Goal: Information Seeking & Learning: Compare options

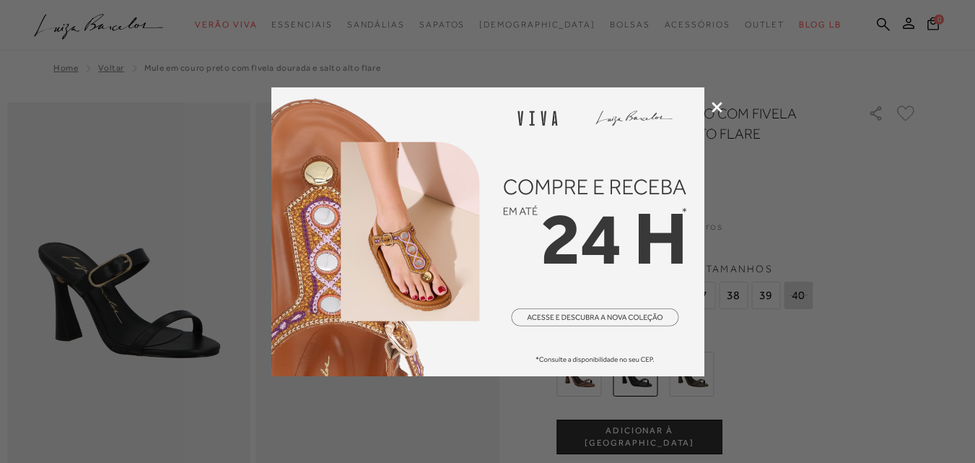
click at [718, 102] on icon at bounding box center [717, 107] width 11 height 11
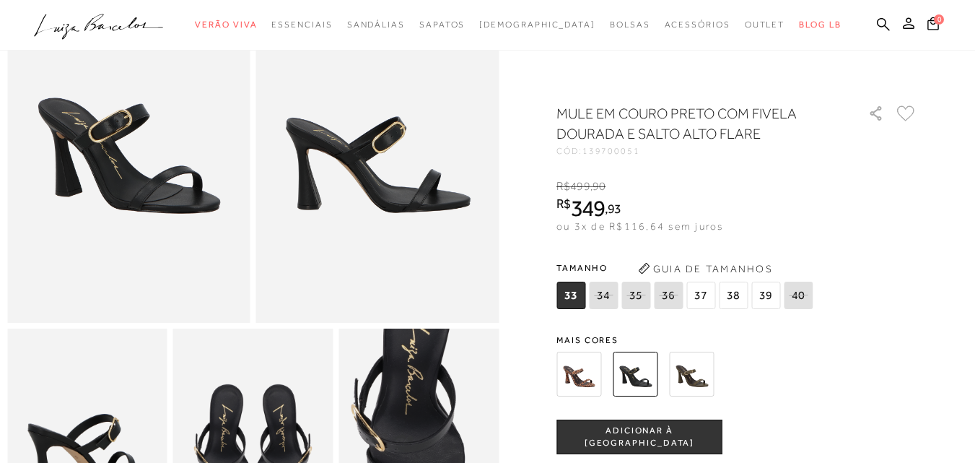
scroll to position [72, 0]
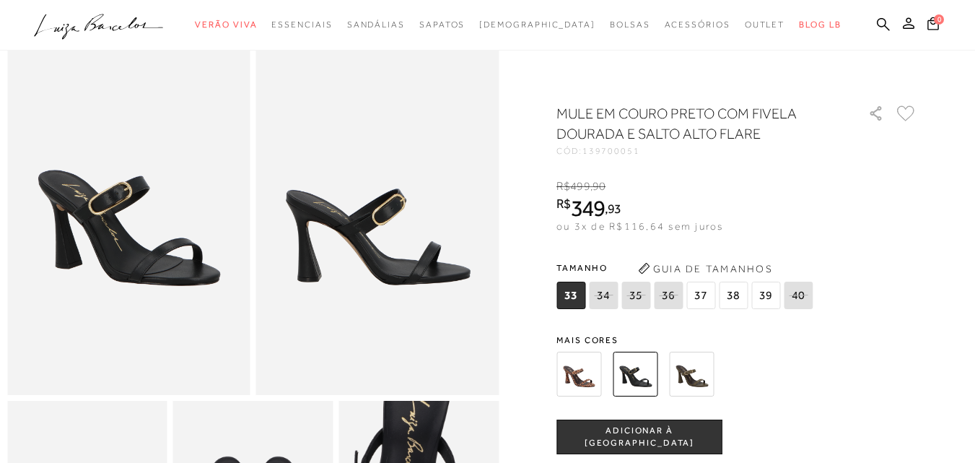
click at [696, 378] on img at bounding box center [691, 373] width 45 height 45
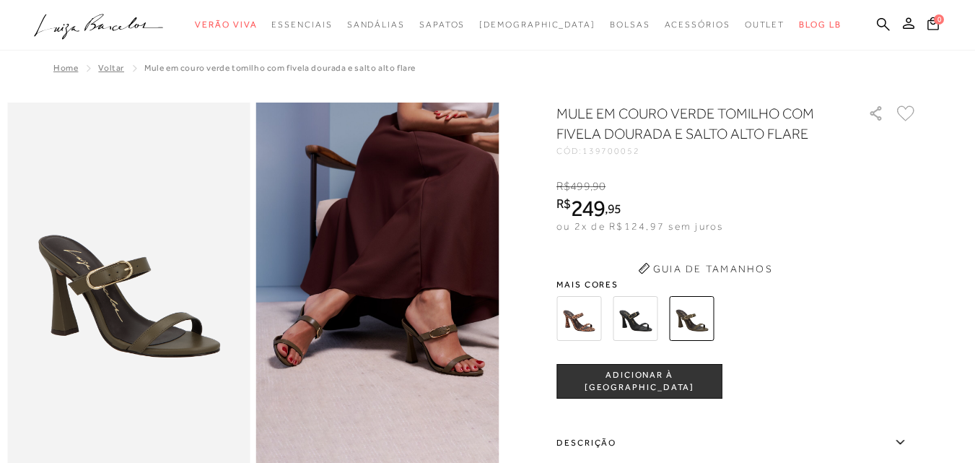
click at [642, 271] on button "Guia de Tamanhos" at bounding box center [705, 268] width 144 height 23
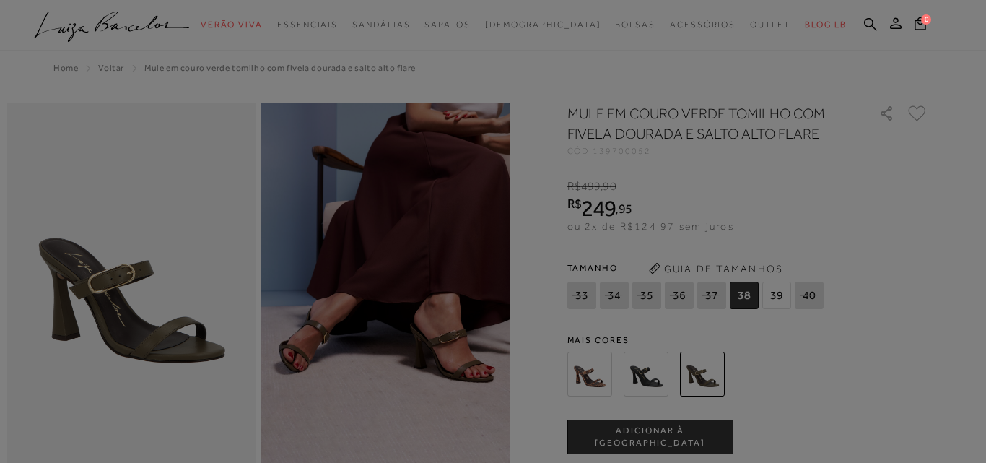
click at [591, 310] on body "Página de detalhes do produto de MULE EM COURO VERDE TOMILHO COM FIVELA DOURADA…" at bounding box center [493, 277] width 986 height 554
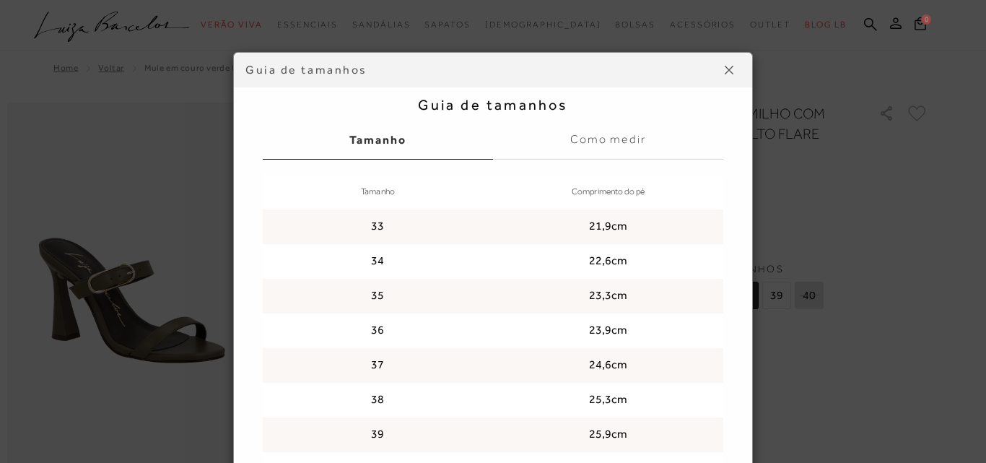
click at [730, 64] on button at bounding box center [728, 69] width 23 height 23
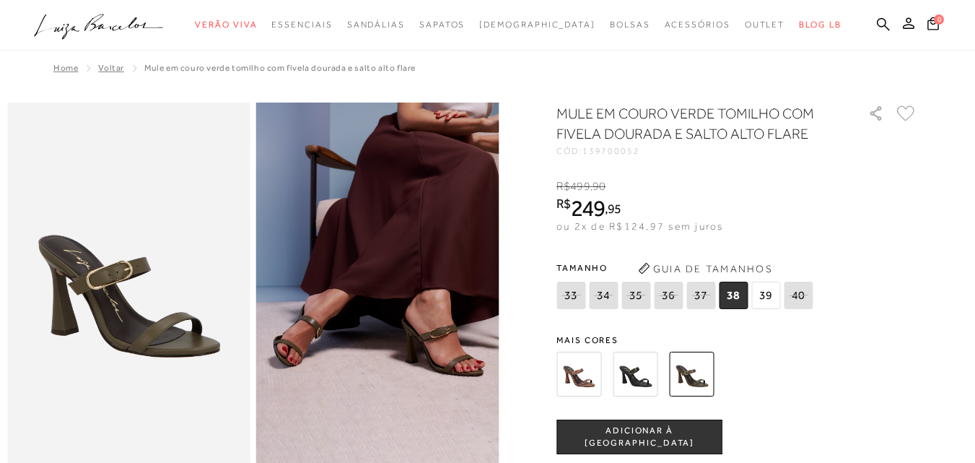
click at [579, 369] on img at bounding box center [578, 373] width 45 height 45
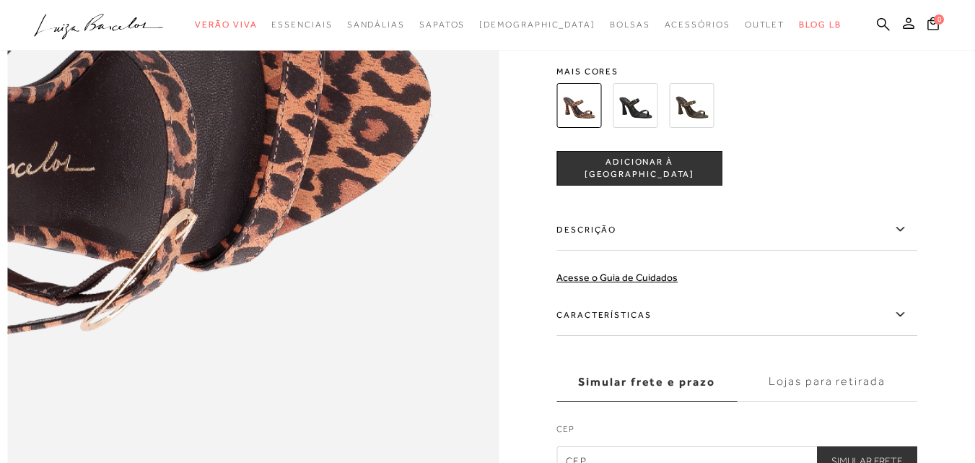
scroll to position [1010, 0]
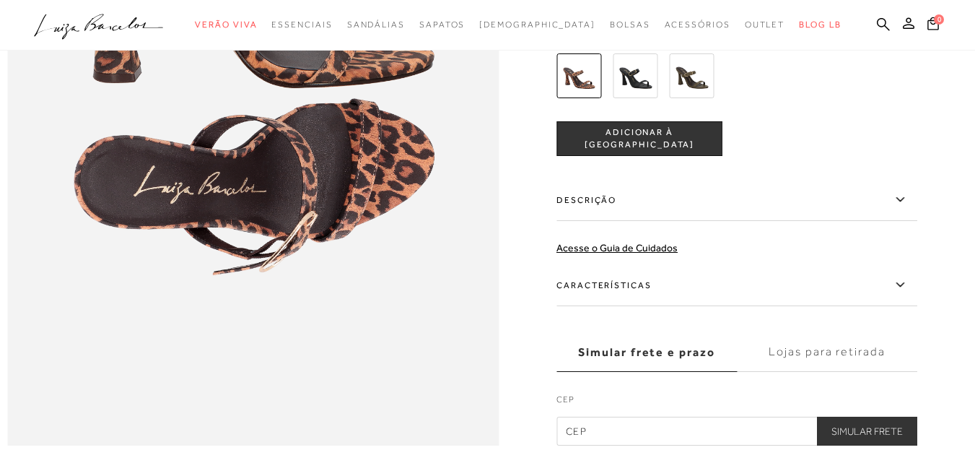
click at [641, 98] on img at bounding box center [635, 75] width 45 height 45
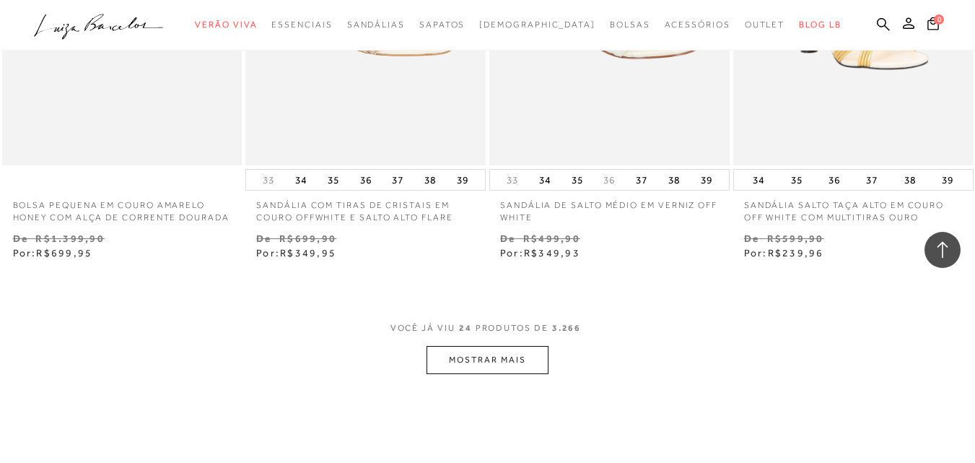
scroll to position [2670, 0]
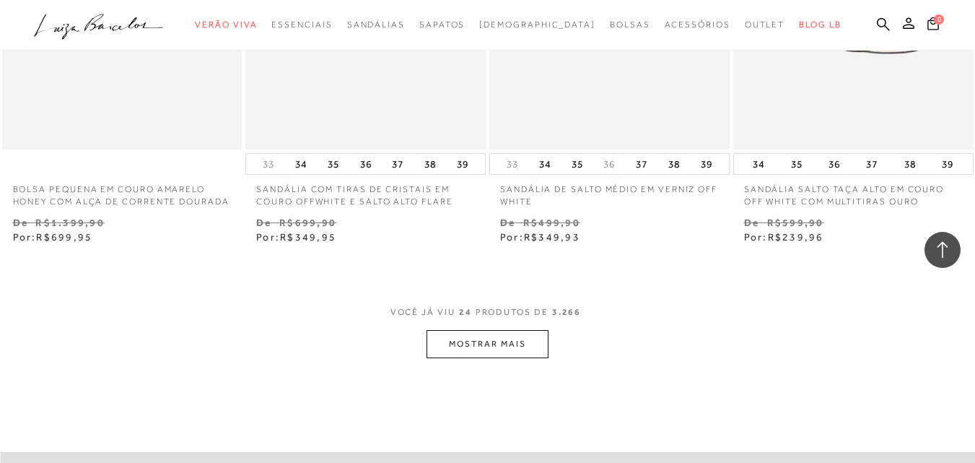
click at [486, 354] on button "MOSTRAR MAIS" at bounding box center [487, 344] width 121 height 28
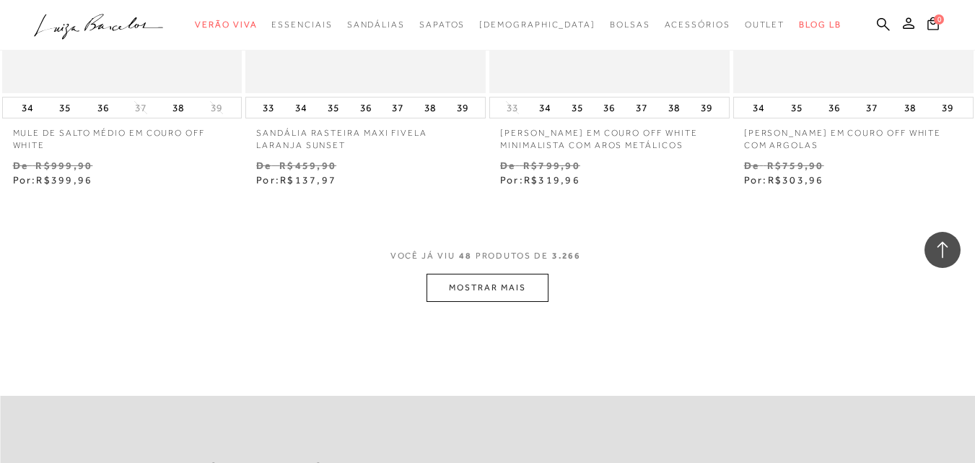
scroll to position [5557, 0]
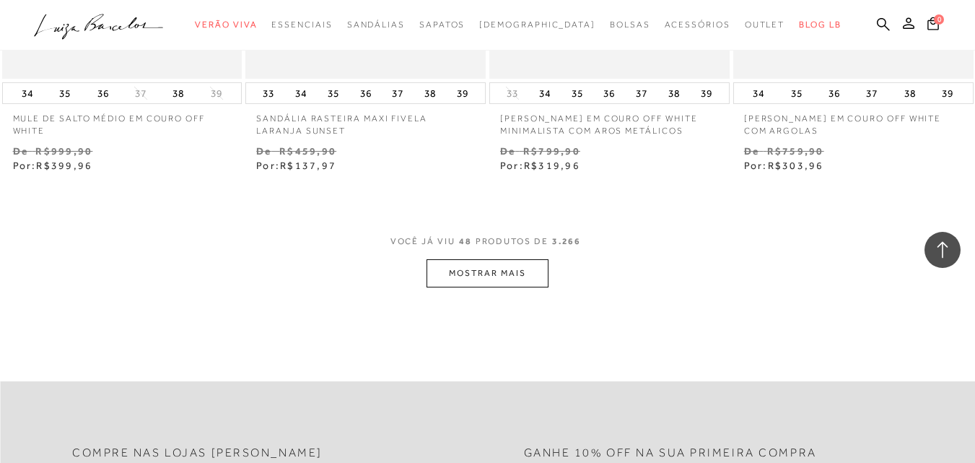
click at [497, 279] on button "MOSTRAR MAIS" at bounding box center [487, 273] width 121 height 28
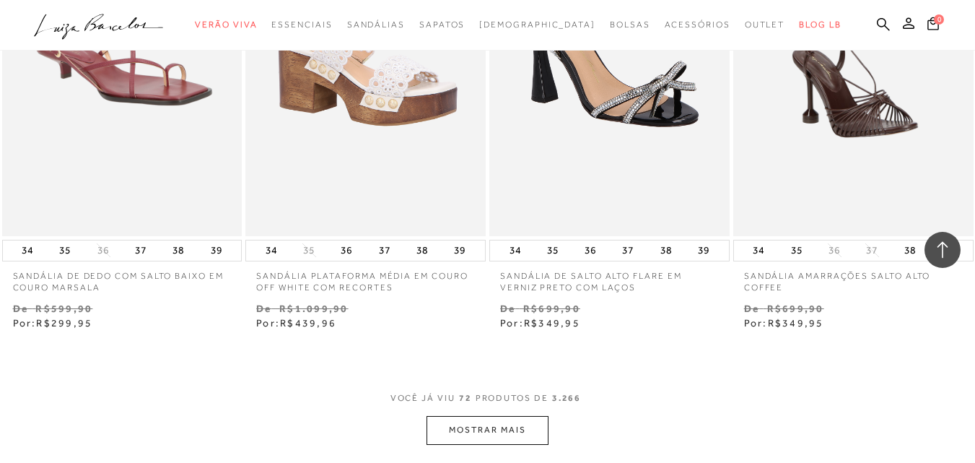
scroll to position [8299, 0]
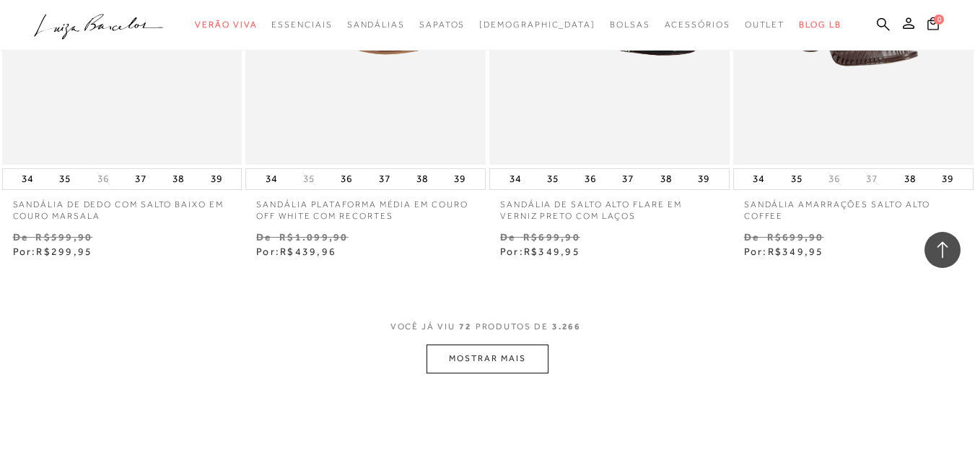
click at [505, 360] on button "MOSTRAR MAIS" at bounding box center [487, 358] width 121 height 28
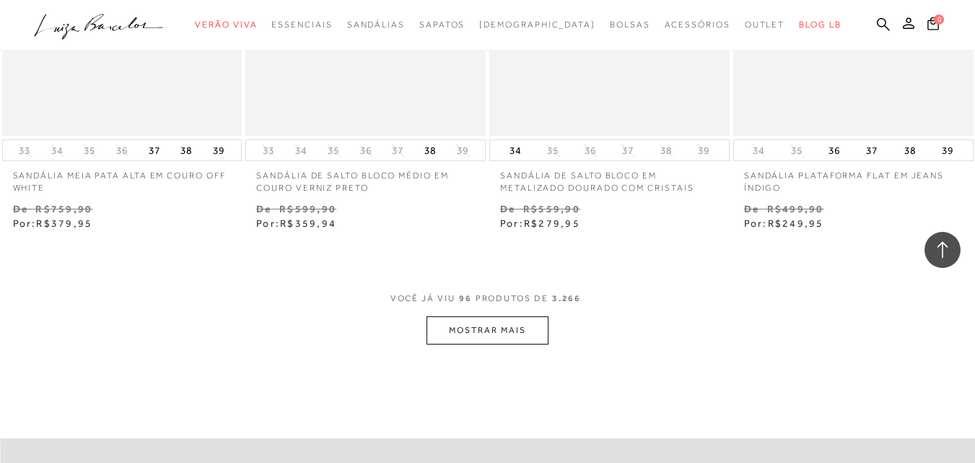
scroll to position [11258, 0]
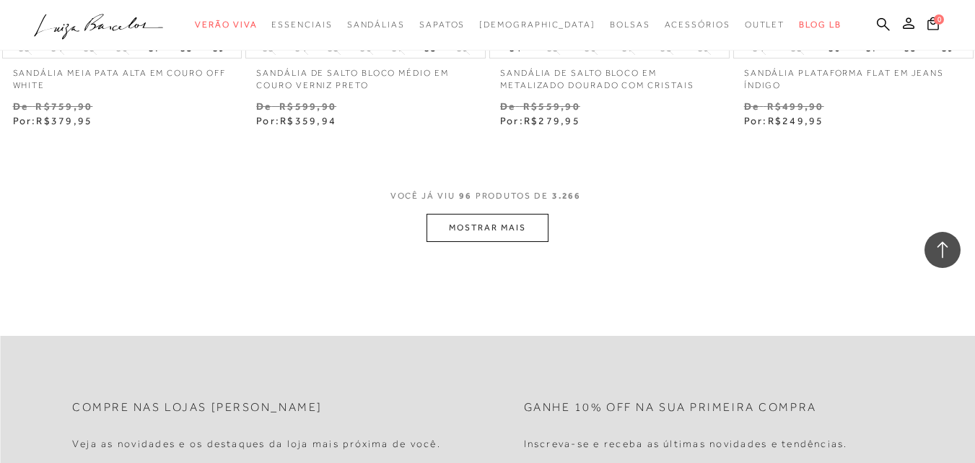
click at [479, 240] on button "MOSTRAR MAIS" at bounding box center [487, 228] width 121 height 28
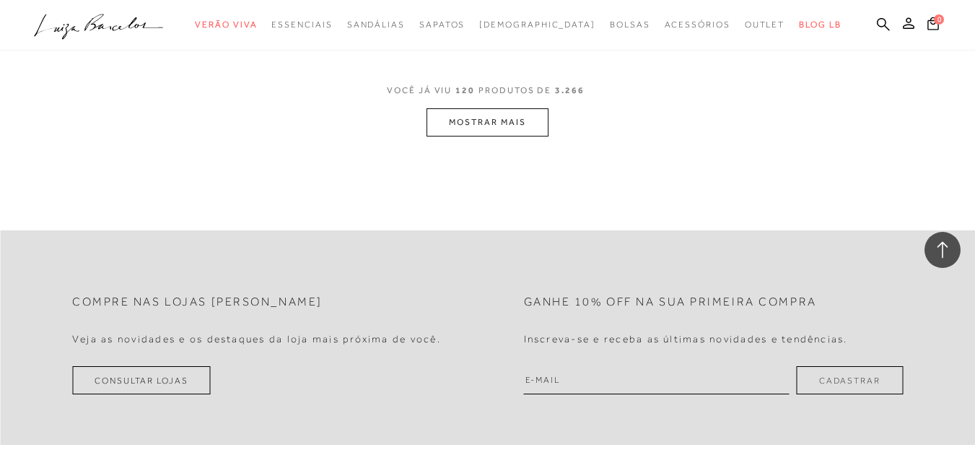
scroll to position [14217, 0]
click at [498, 117] on button "MOSTRAR MAIS" at bounding box center [487, 121] width 121 height 28
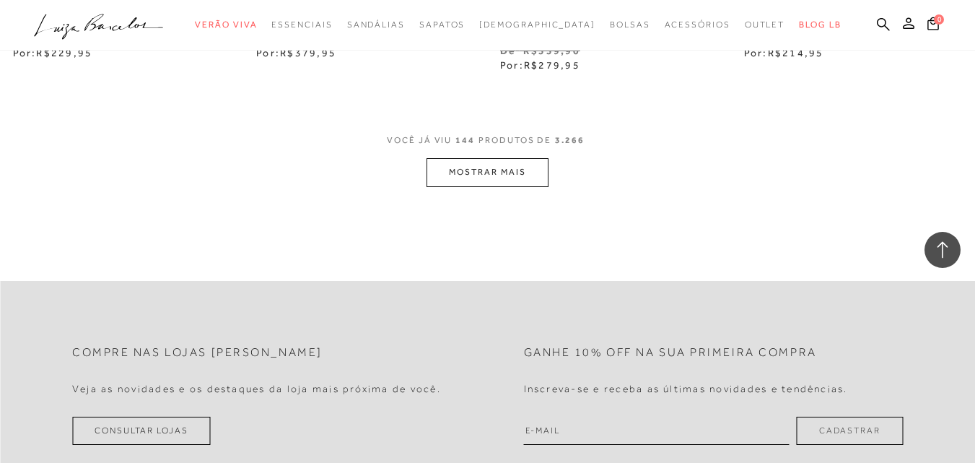
scroll to position [17032, 0]
click at [514, 162] on button "MOSTRAR MAIS" at bounding box center [487, 171] width 121 height 28
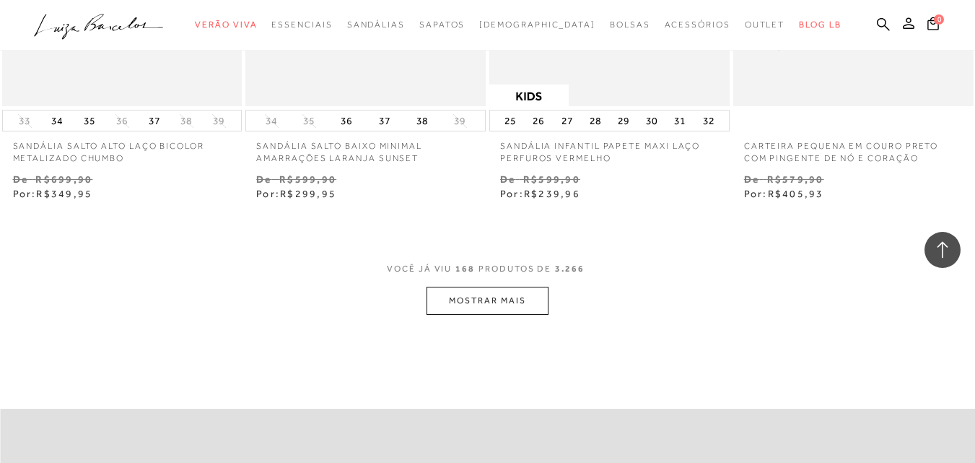
scroll to position [19885, 0]
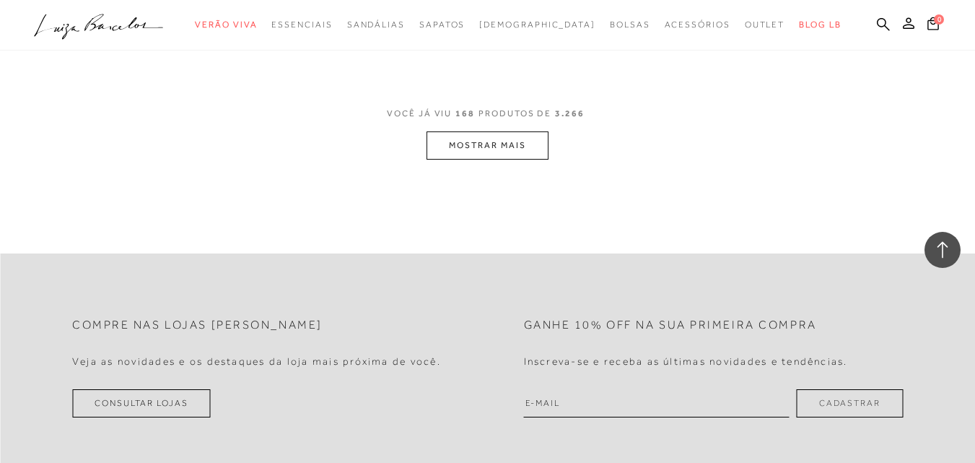
click at [529, 135] on button "MOSTRAR MAIS" at bounding box center [487, 145] width 121 height 28
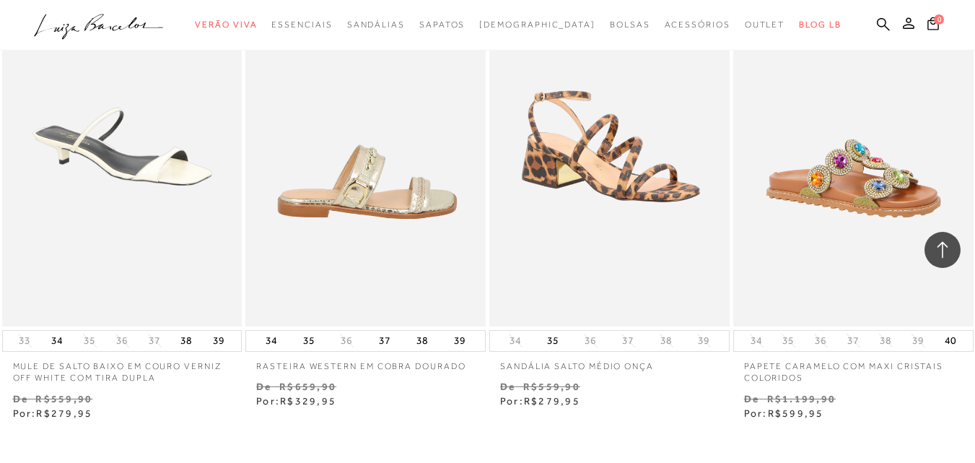
scroll to position [22556, 0]
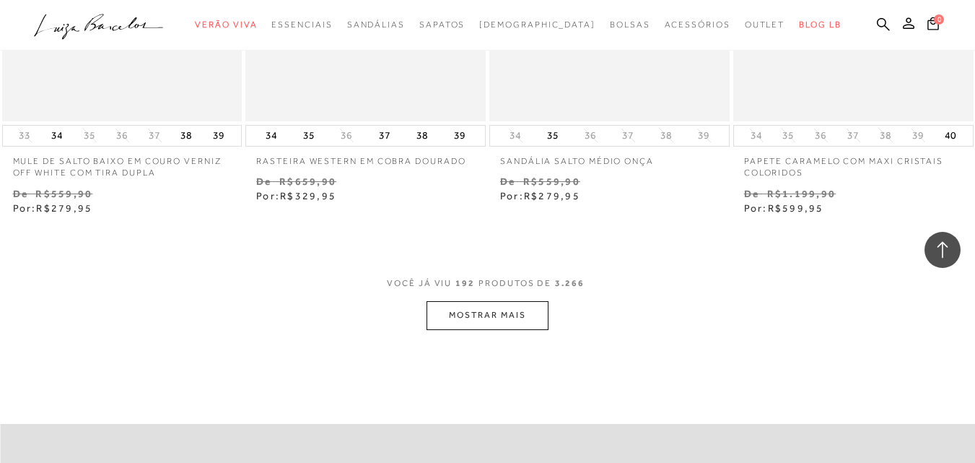
click at [465, 301] on button "MOSTRAR MAIS" at bounding box center [487, 315] width 121 height 28
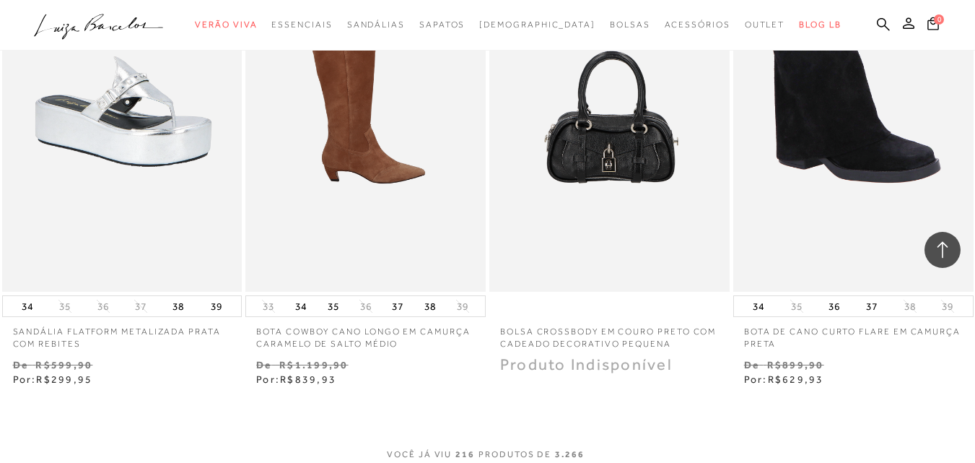
scroll to position [25370, 0]
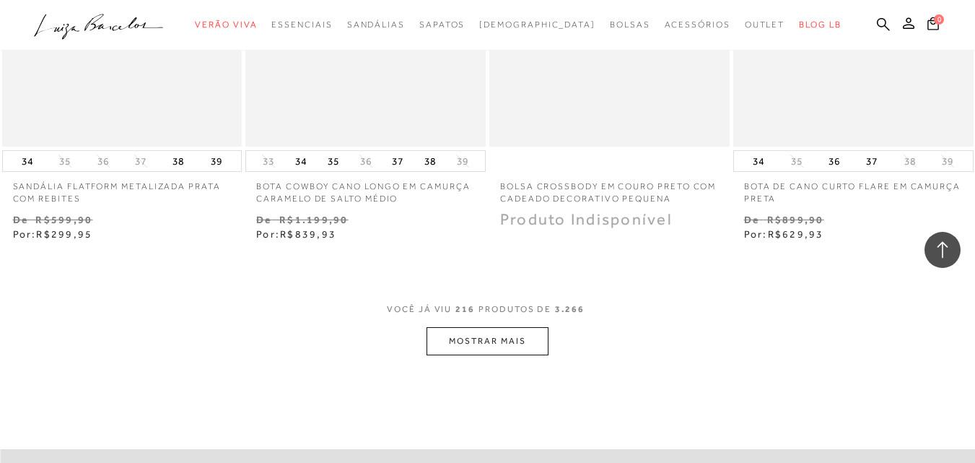
click at [486, 327] on button "MOSTRAR MAIS" at bounding box center [487, 341] width 121 height 28
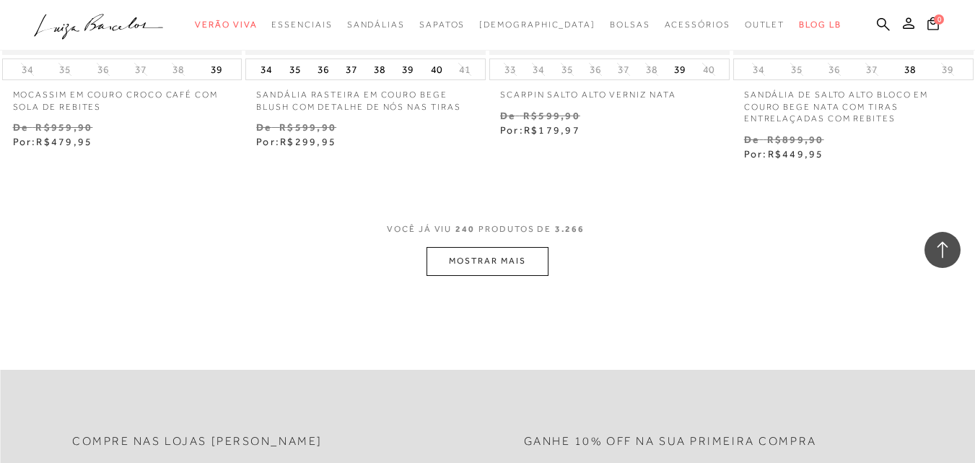
scroll to position [28329, 0]
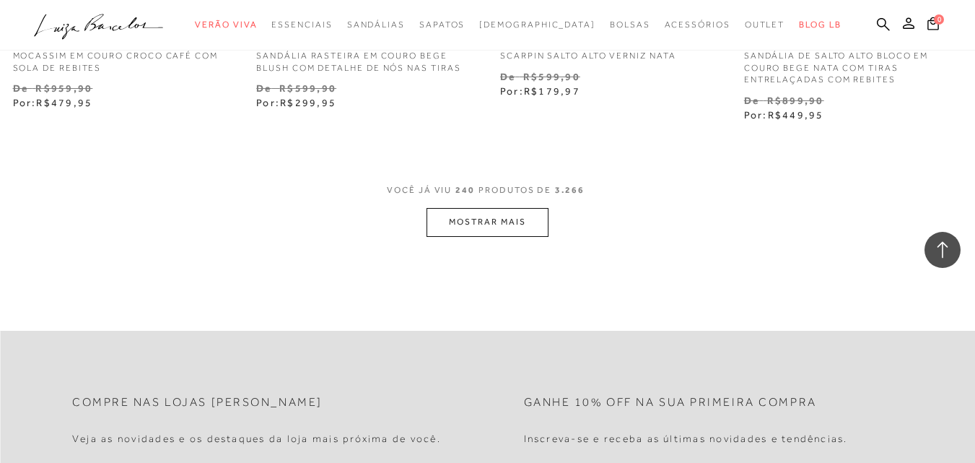
click at [454, 208] on button "MOSTRAR MAIS" at bounding box center [487, 222] width 121 height 28
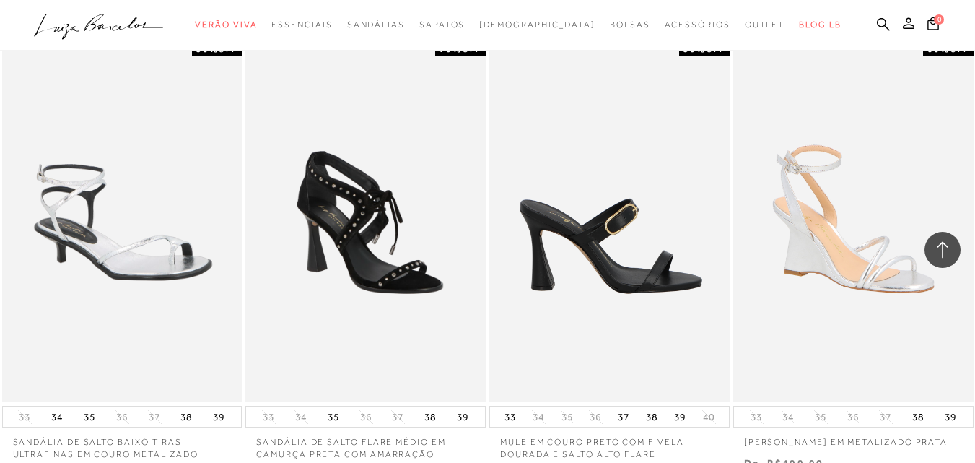
scroll to position [31071, 0]
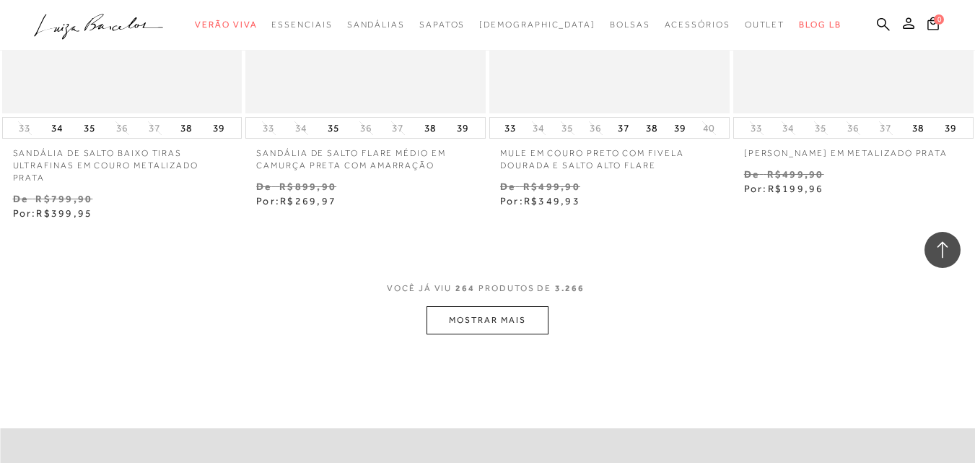
click at [503, 306] on button "MOSTRAR MAIS" at bounding box center [487, 320] width 121 height 28
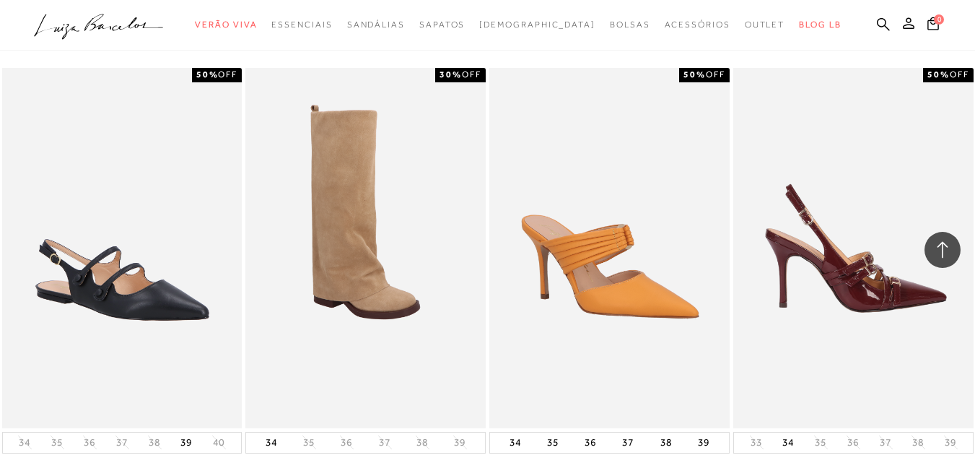
scroll to position [33886, 0]
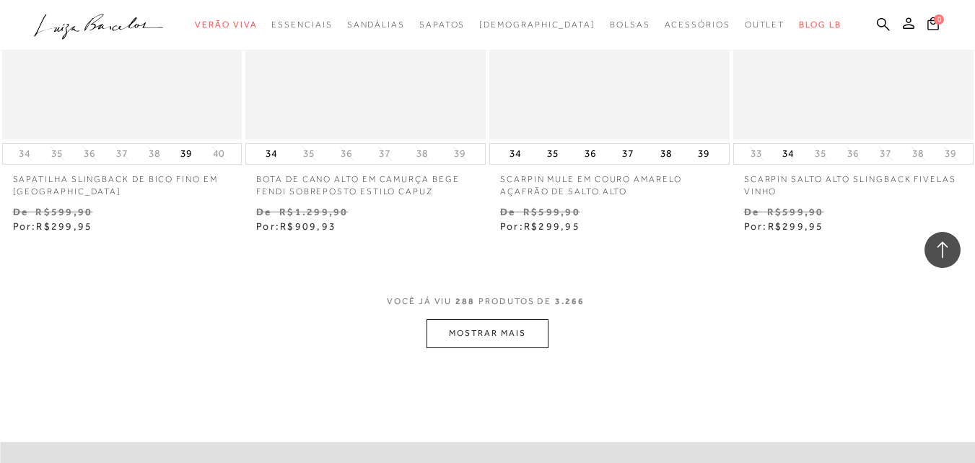
click at [485, 319] on button "MOSTRAR MAIS" at bounding box center [487, 333] width 121 height 28
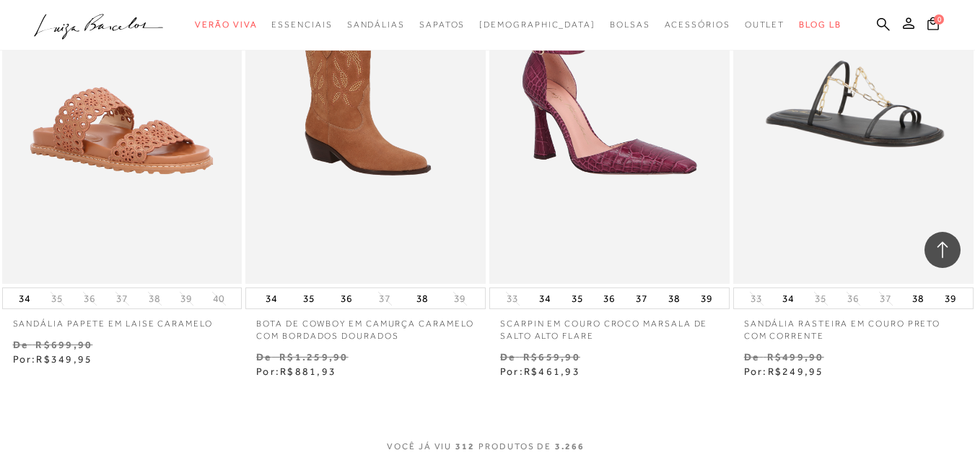
scroll to position [36845, 0]
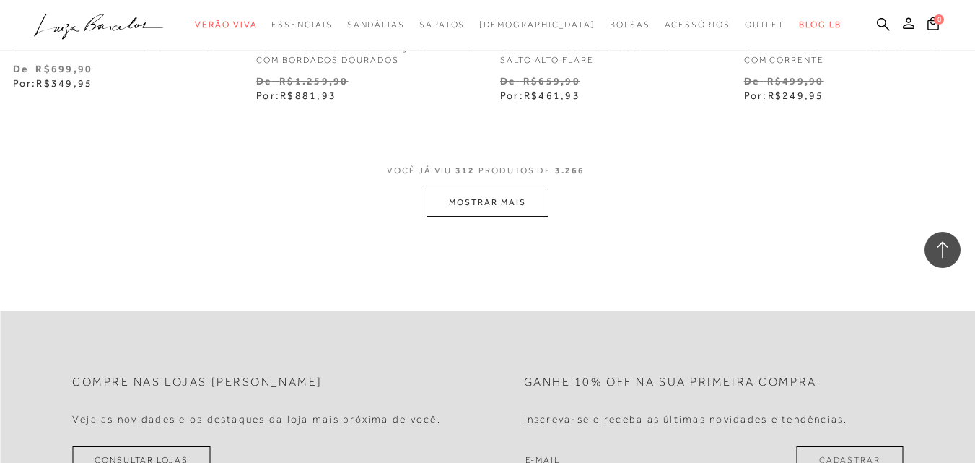
click at [494, 188] on button "MOSTRAR MAIS" at bounding box center [487, 202] width 121 height 28
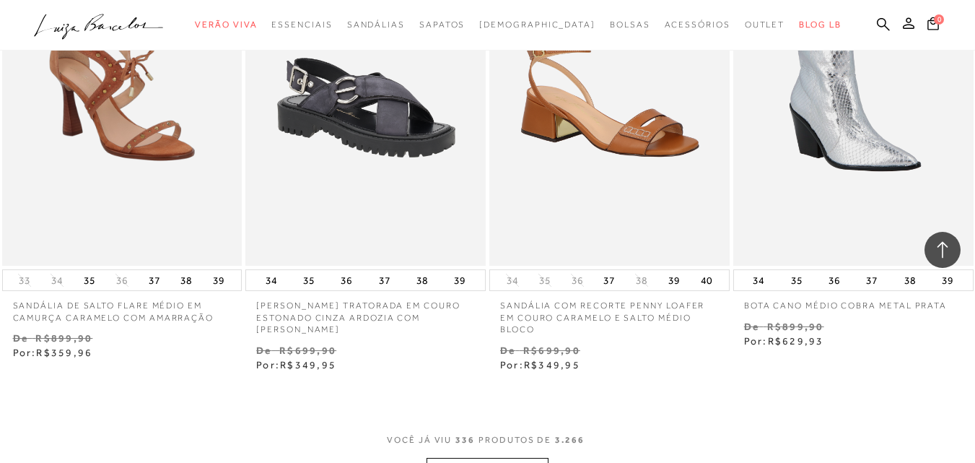
scroll to position [39443, 0]
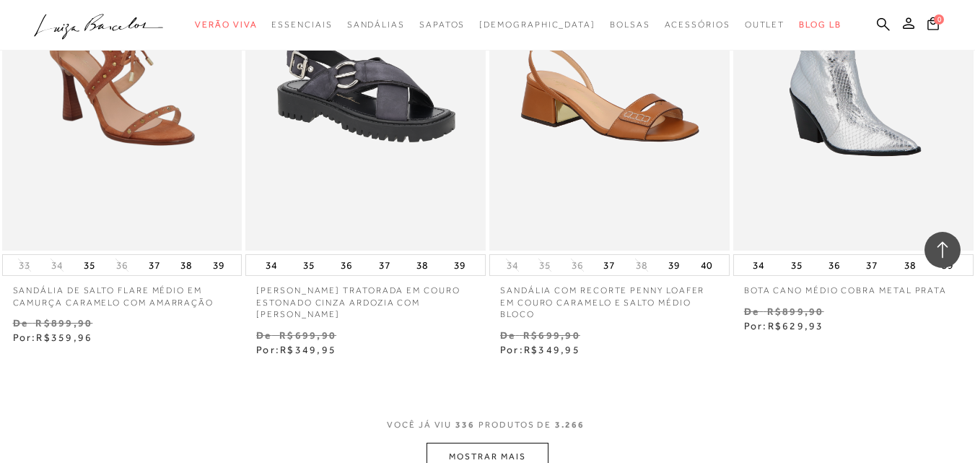
click at [508, 442] on button "MOSTRAR MAIS" at bounding box center [487, 456] width 121 height 28
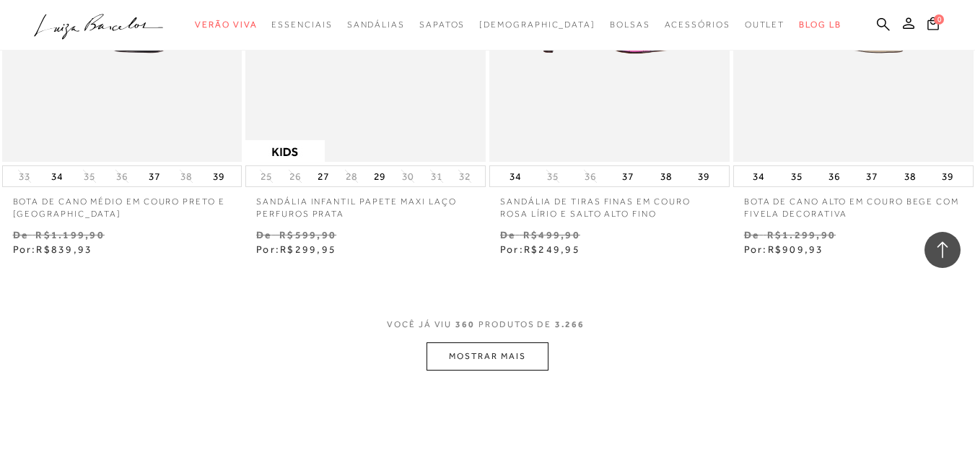
scroll to position [42474, 0]
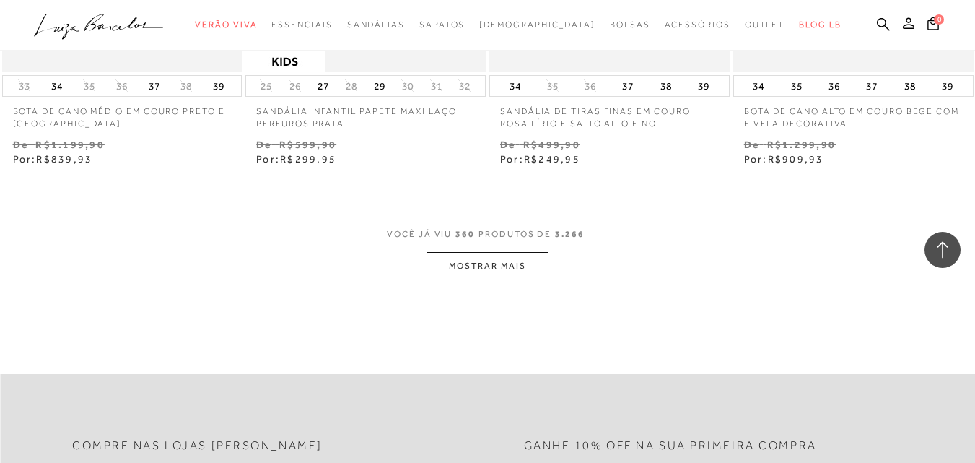
click at [528, 252] on button "MOSTRAR MAIS" at bounding box center [487, 266] width 121 height 28
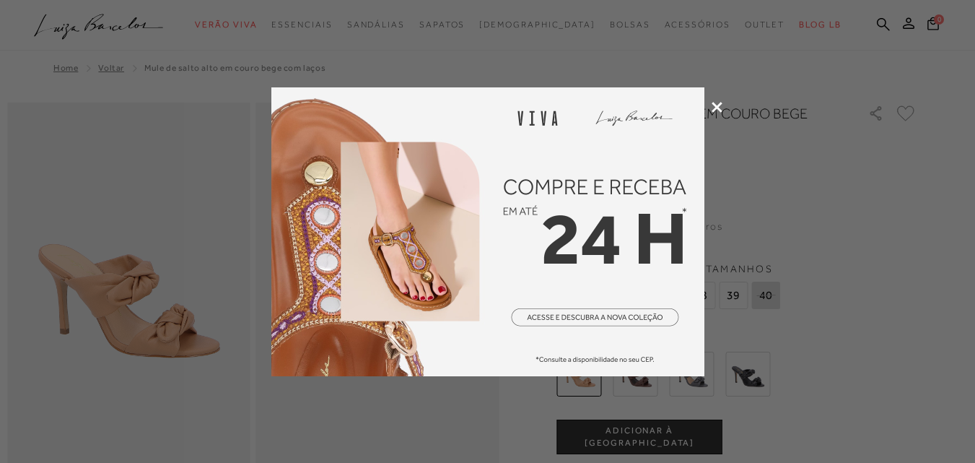
click at [715, 104] on icon at bounding box center [717, 107] width 11 height 11
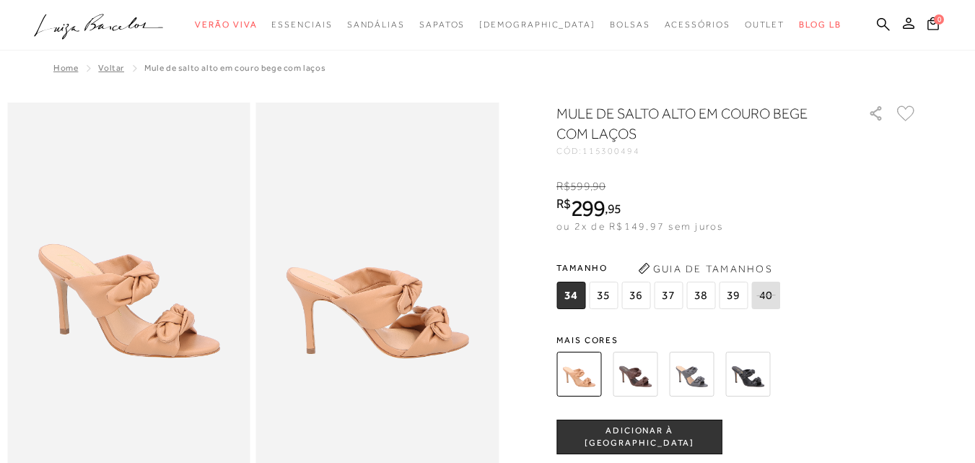
click at [754, 380] on img at bounding box center [747, 373] width 45 height 45
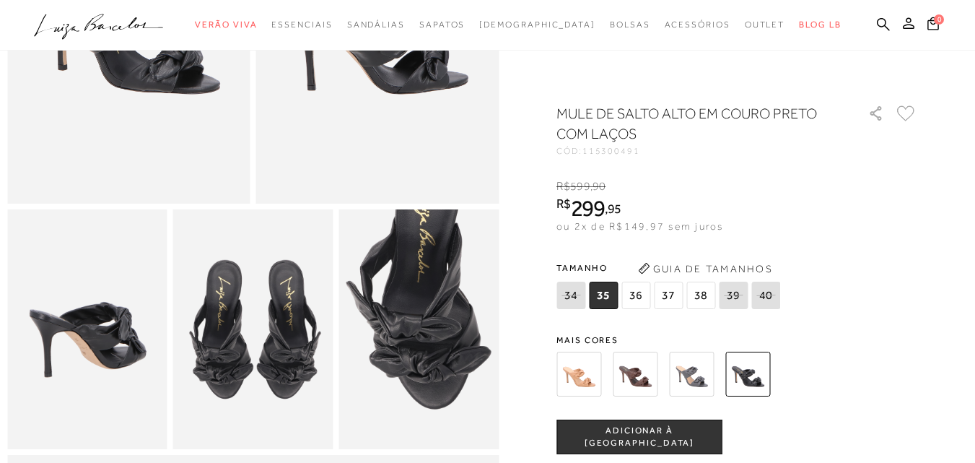
scroll to position [289, 0]
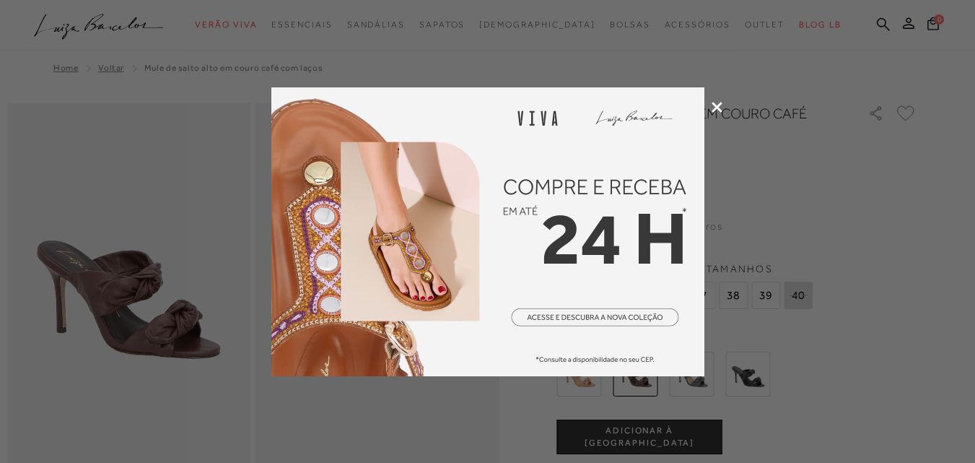
click at [721, 108] on icon at bounding box center [717, 107] width 11 height 11
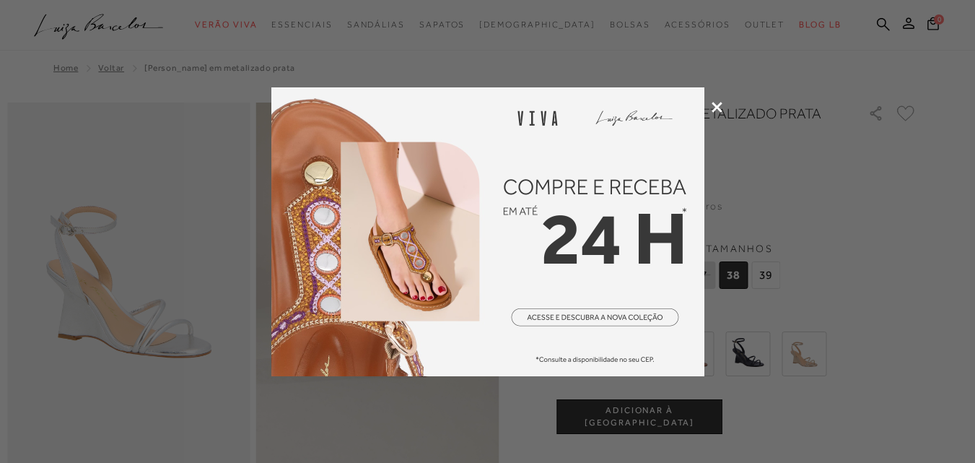
click at [719, 104] on icon at bounding box center [717, 107] width 11 height 11
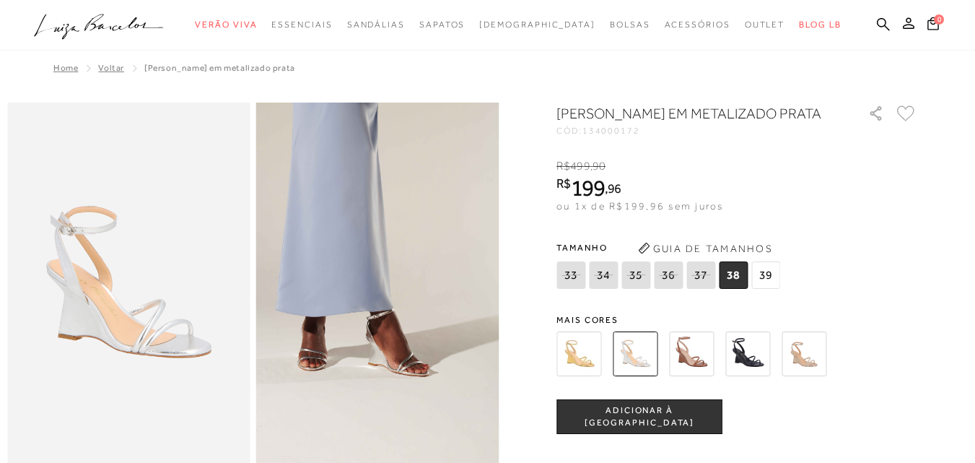
click at [753, 374] on img at bounding box center [747, 353] width 45 height 45
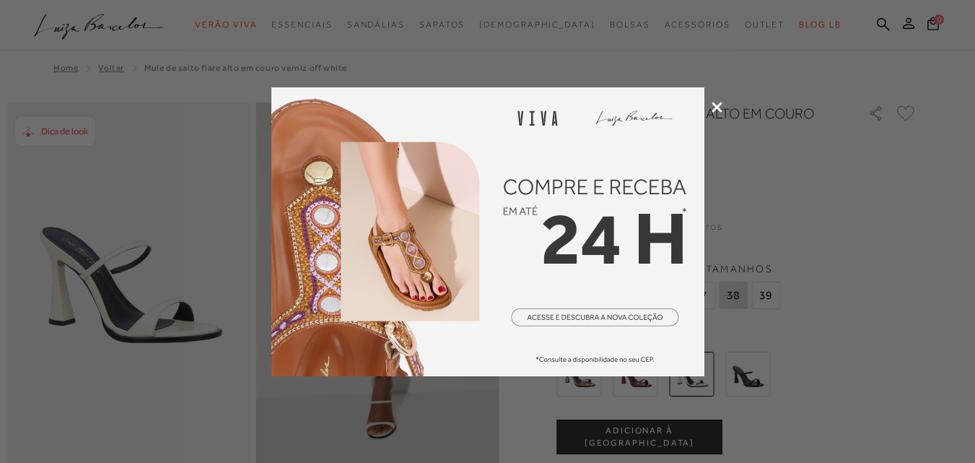
click at [717, 107] on icon at bounding box center [717, 107] width 11 height 11
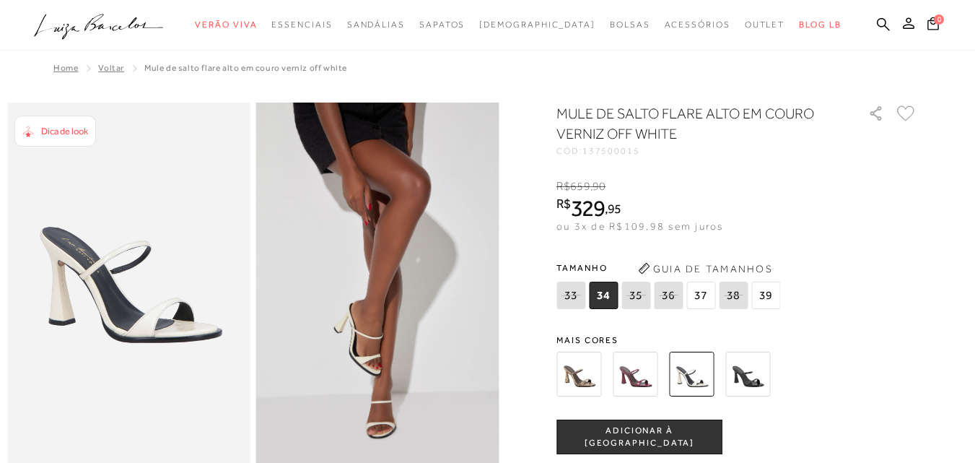
click at [760, 370] on img at bounding box center [747, 373] width 45 height 45
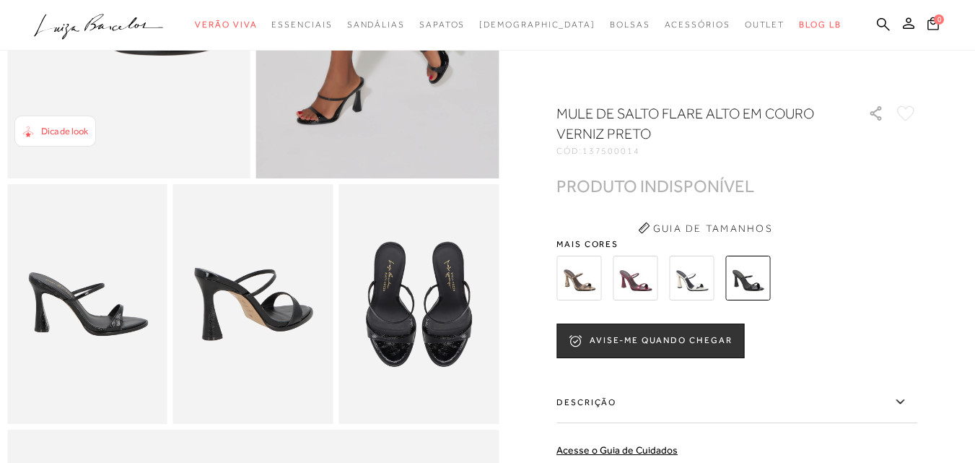
scroll to position [144, 0]
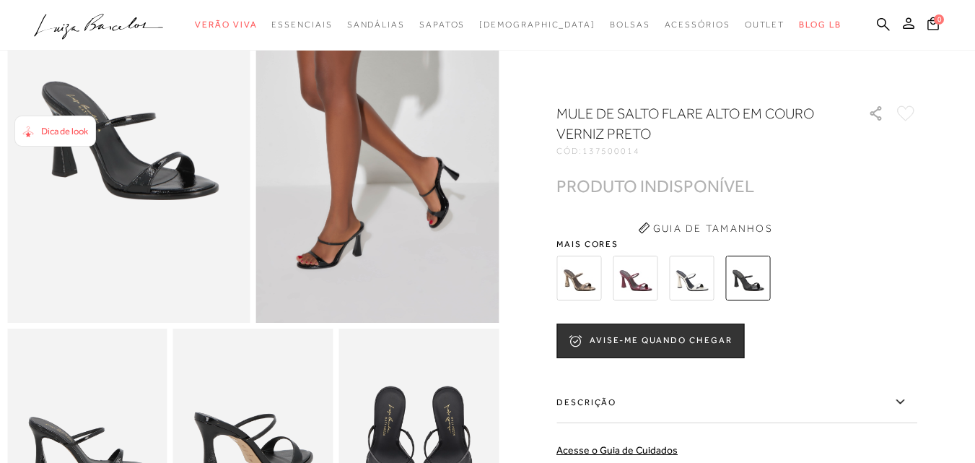
click at [698, 284] on img at bounding box center [691, 277] width 45 height 45
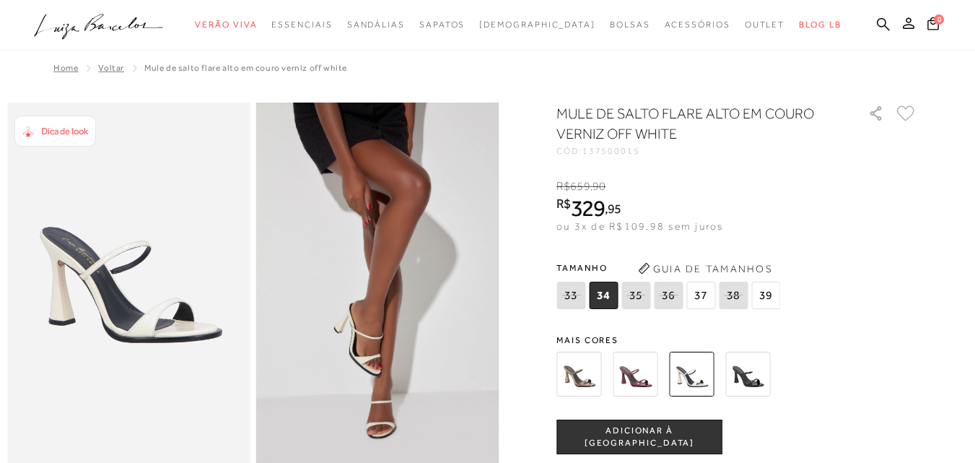
click at [642, 376] on img at bounding box center [635, 373] width 45 height 45
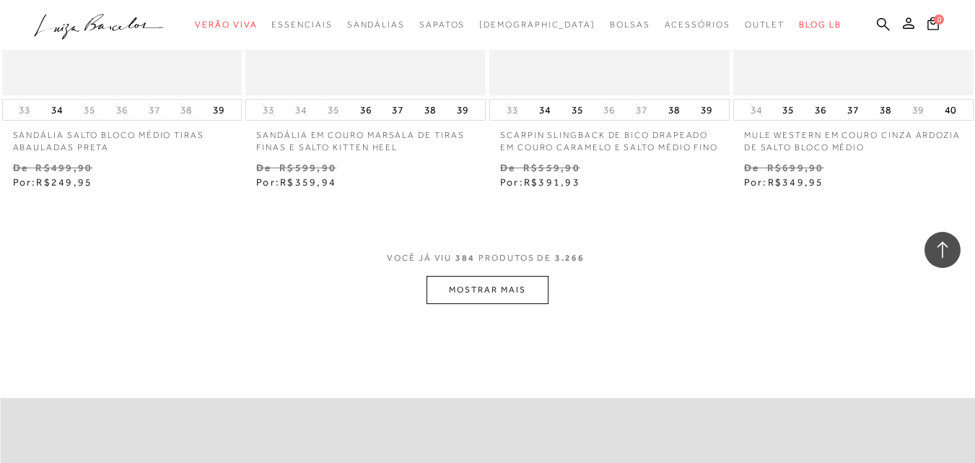
scroll to position [45144, 0]
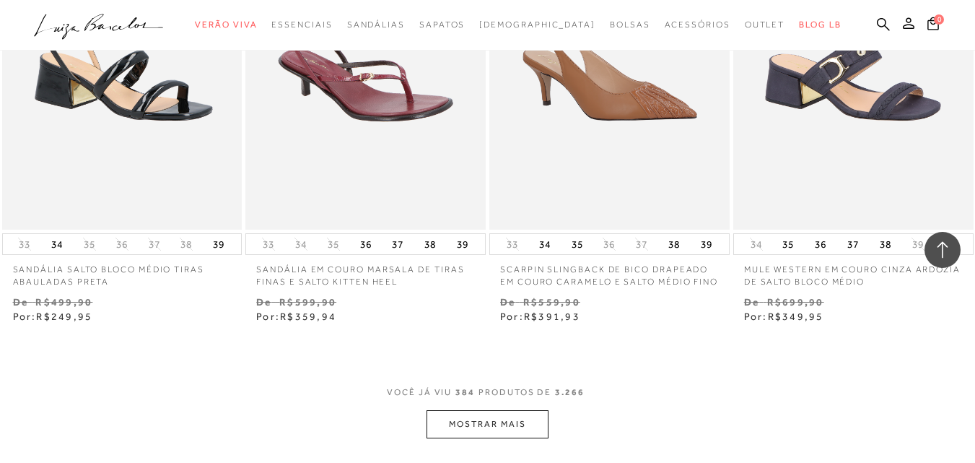
click at [523, 410] on button "MOSTRAR MAIS" at bounding box center [487, 424] width 121 height 28
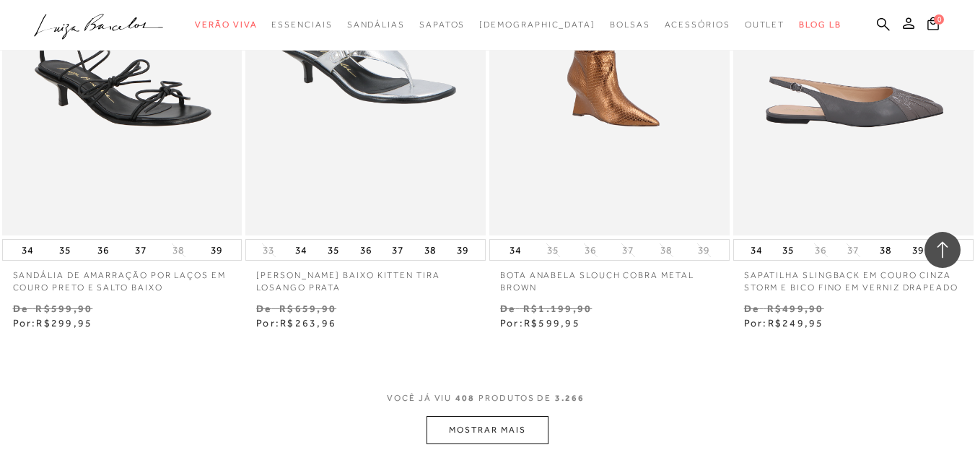
scroll to position [48175, 0]
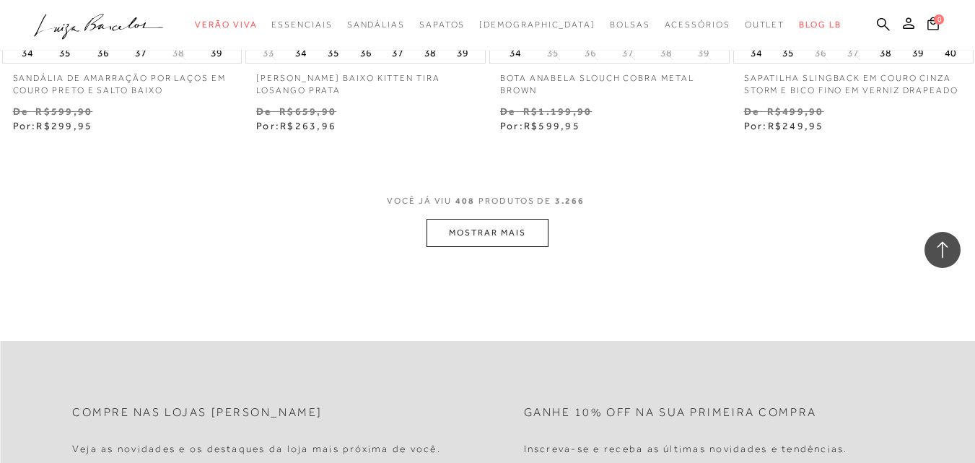
click at [499, 219] on button "MOSTRAR MAIS" at bounding box center [487, 233] width 121 height 28
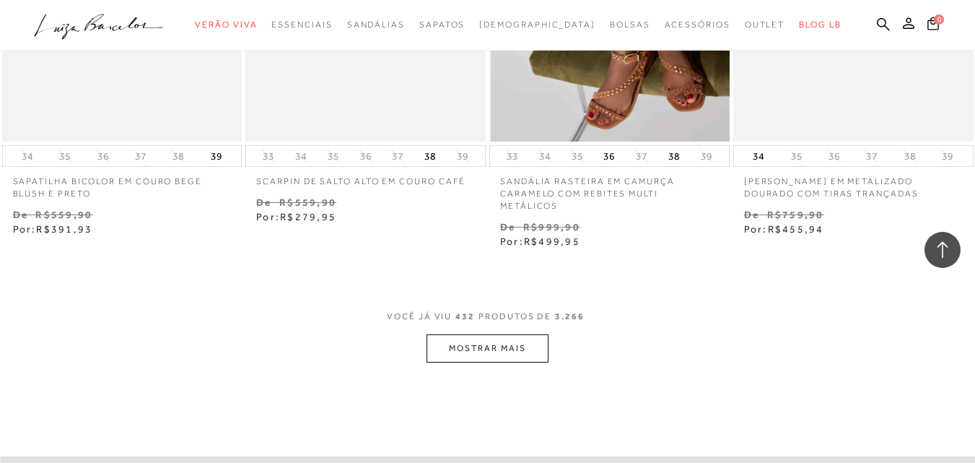
scroll to position [50918, 0]
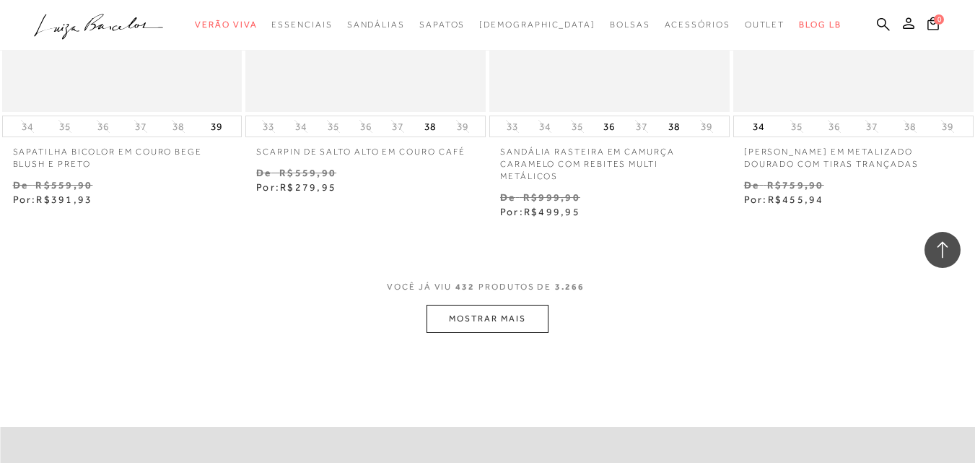
click at [474, 305] on button "MOSTRAR MAIS" at bounding box center [487, 319] width 121 height 28
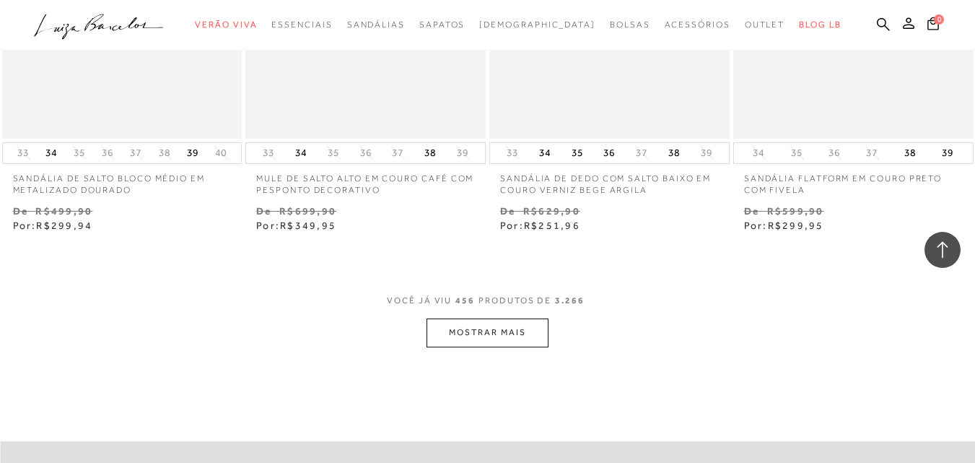
scroll to position [53732, 0]
click at [521, 318] on button "MOSTRAR MAIS" at bounding box center [487, 332] width 121 height 28
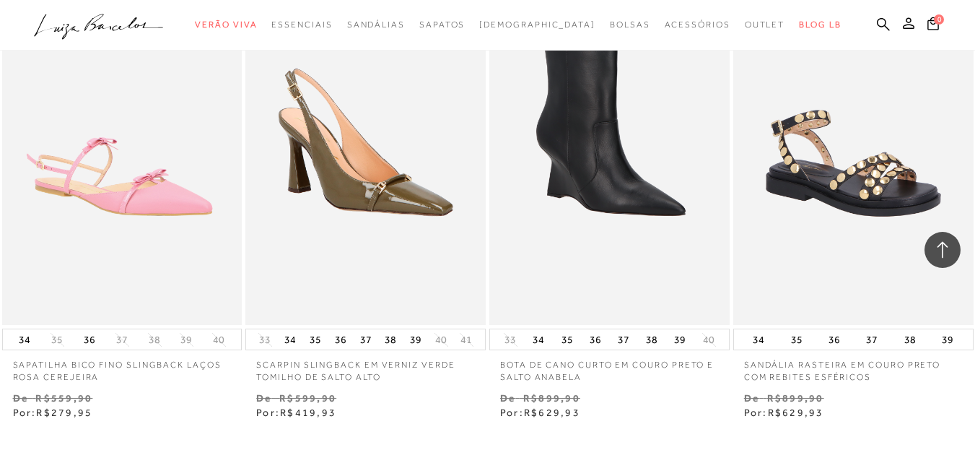
scroll to position [56475, 0]
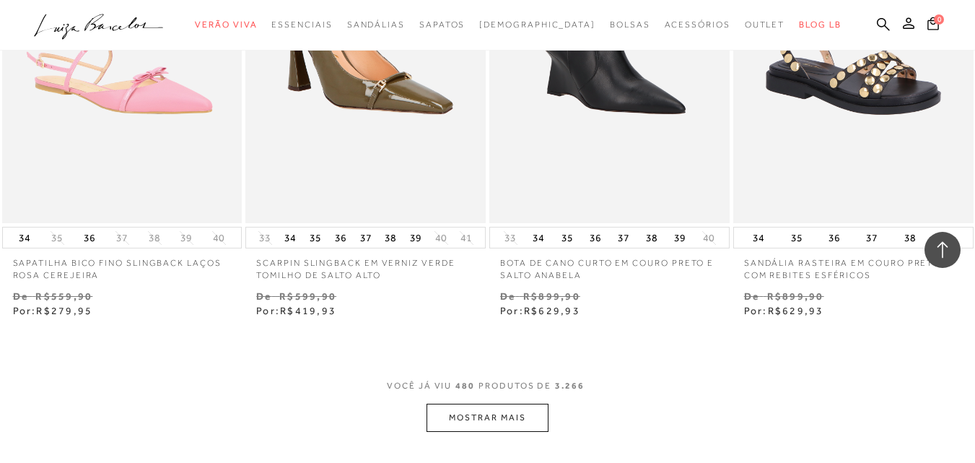
click at [500, 403] on button "MOSTRAR MAIS" at bounding box center [487, 417] width 121 height 28
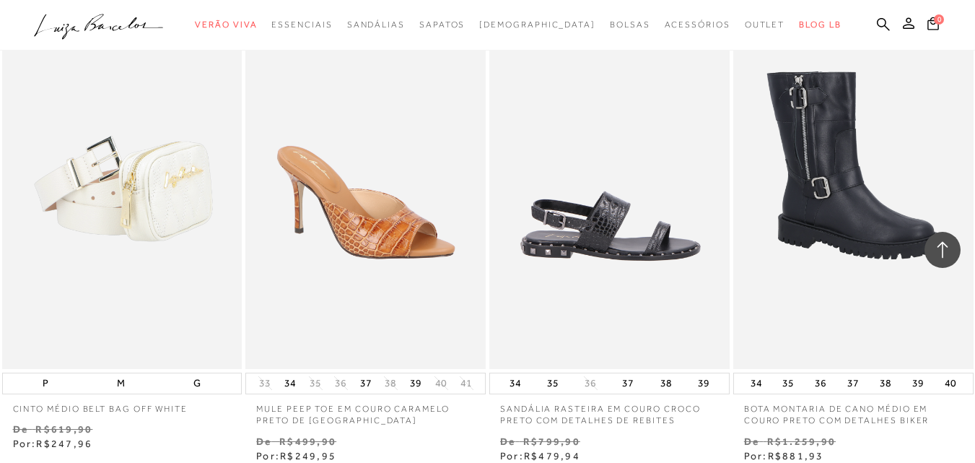
scroll to position [58568, 0]
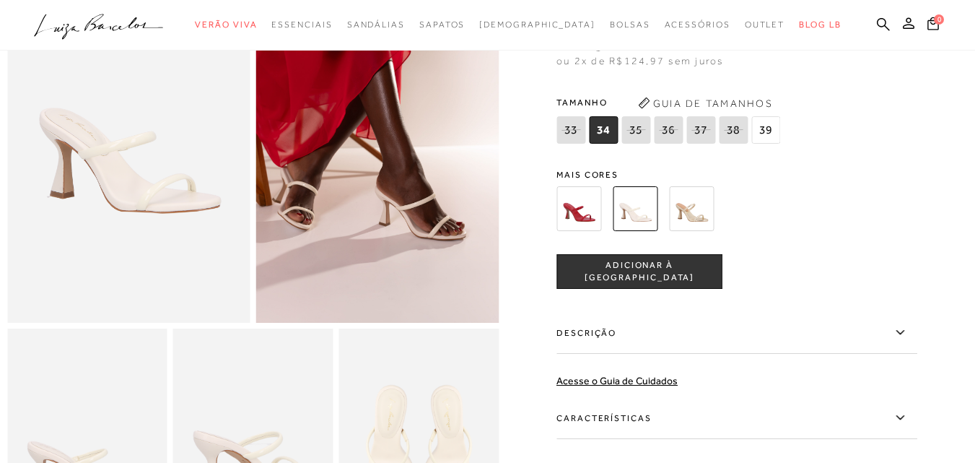
click at [707, 212] on img at bounding box center [691, 208] width 45 height 45
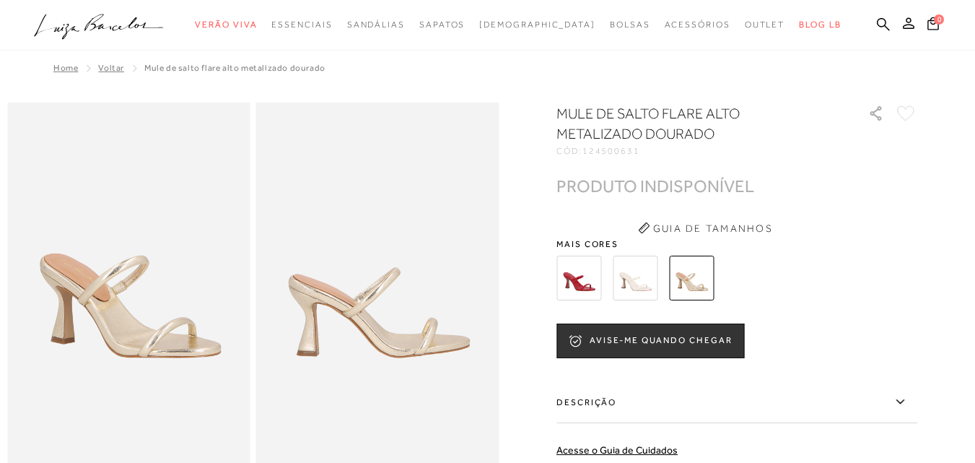
click at [587, 276] on img at bounding box center [578, 277] width 45 height 45
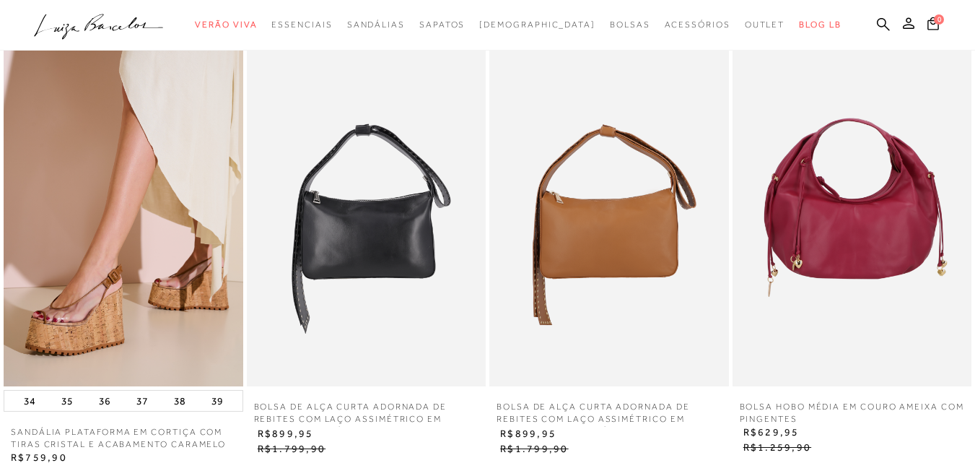
scroll to position [866, 0]
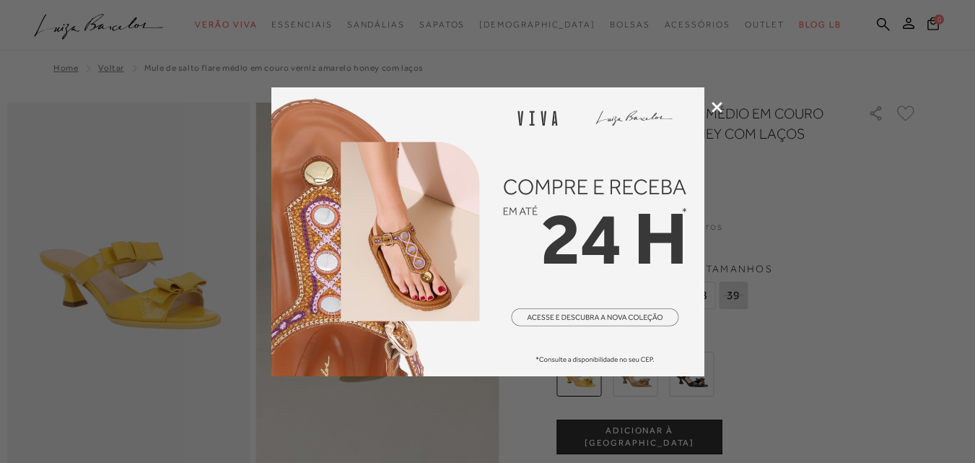
click at [716, 107] on icon at bounding box center [717, 107] width 11 height 11
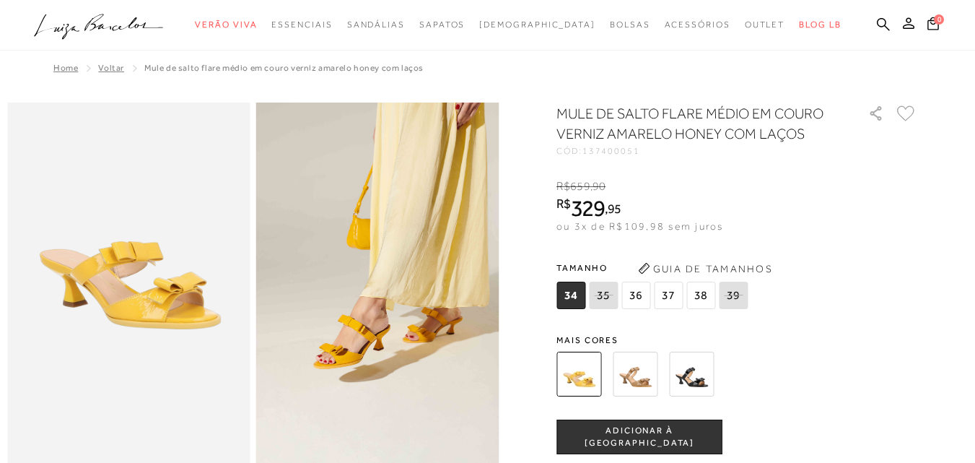
click at [709, 369] on img at bounding box center [691, 373] width 45 height 45
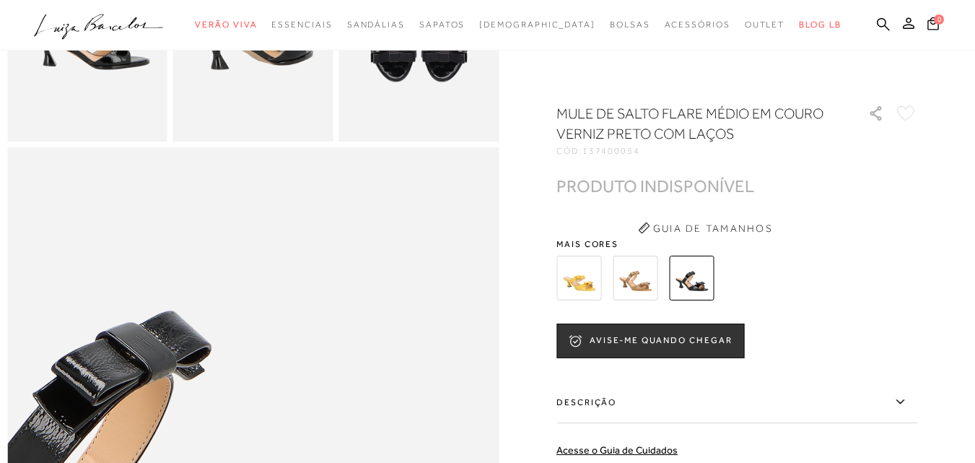
scroll to position [433, 0]
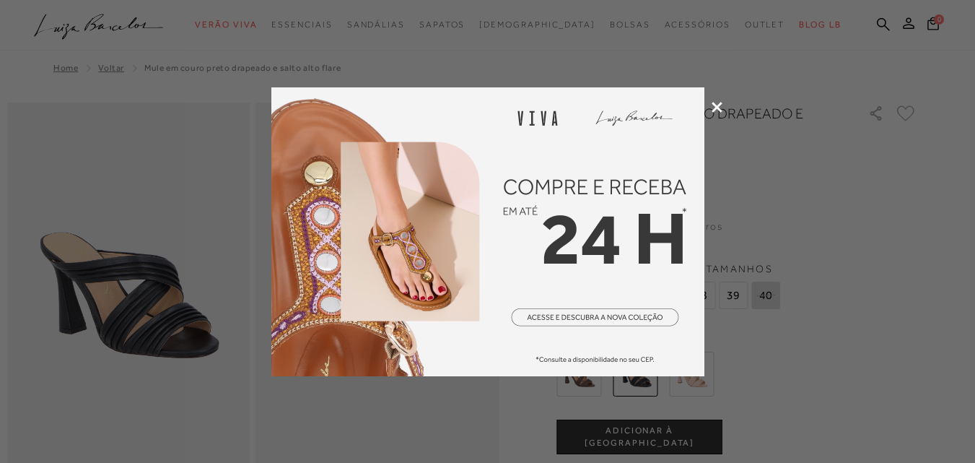
click at [713, 105] on icon at bounding box center [717, 107] width 11 height 11
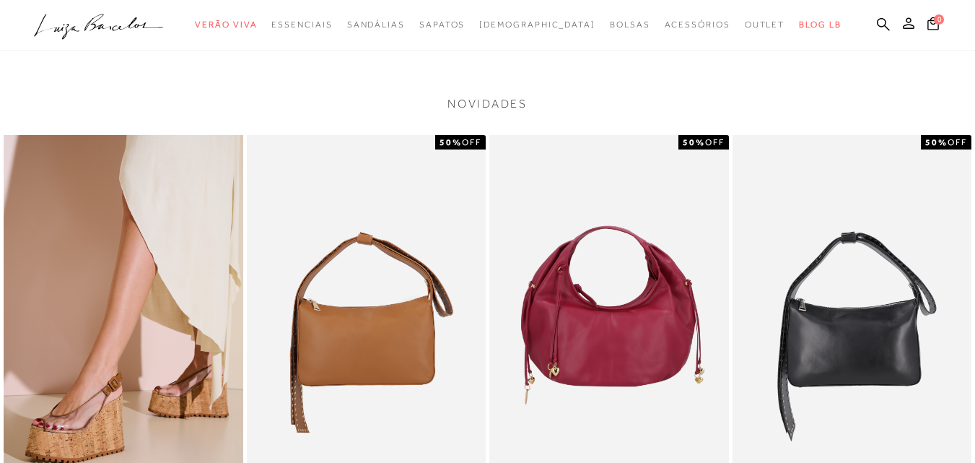
scroll to position [1155, 0]
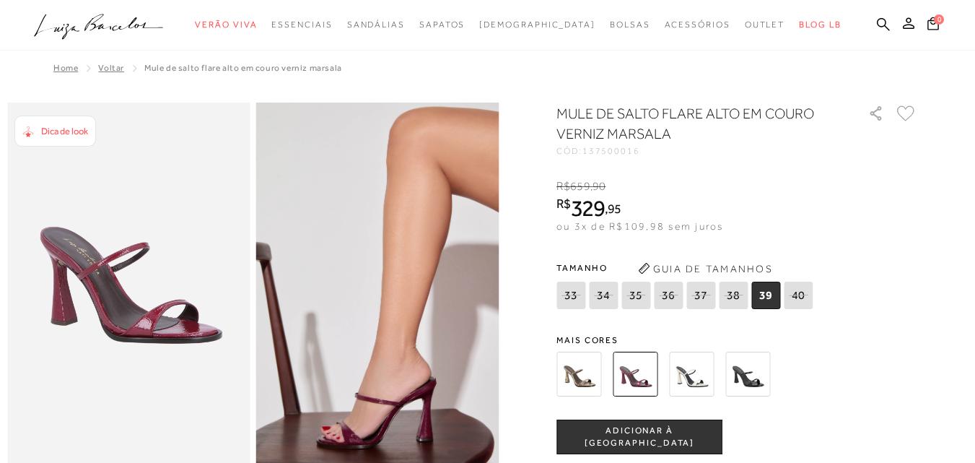
drag, startPoint x: 0, startPoint y: 0, endPoint x: 766, endPoint y: 382, distance: 855.6
click at [766, 382] on img at bounding box center [747, 373] width 45 height 45
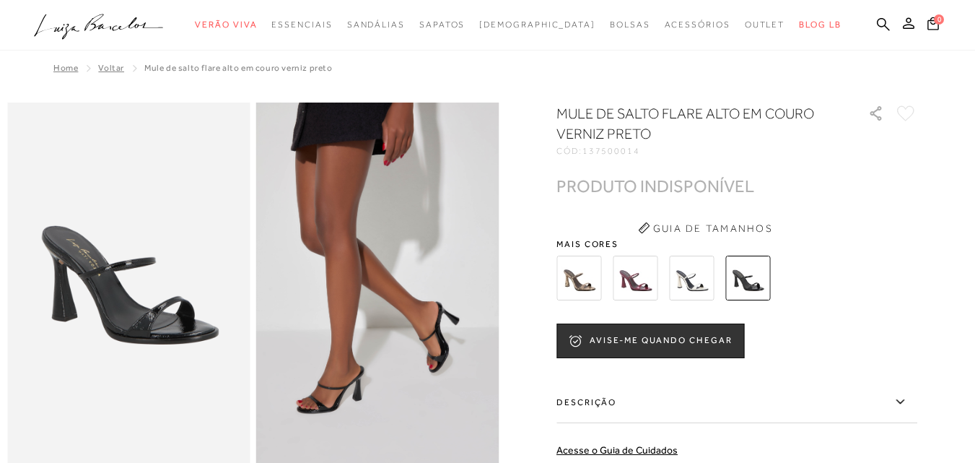
click at [759, 274] on img at bounding box center [747, 277] width 45 height 45
